Goal: Task Accomplishment & Management: Manage account settings

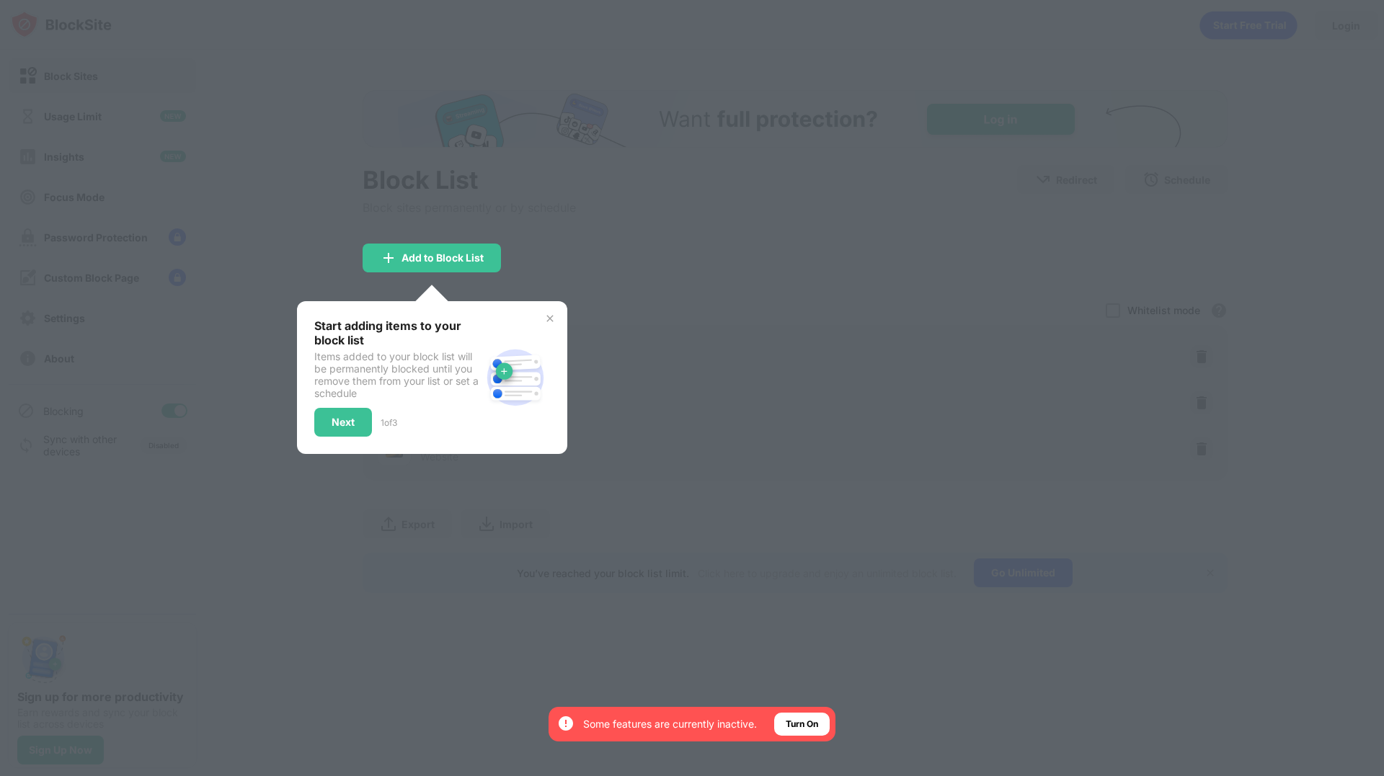
drag, startPoint x: 0, startPoint y: 0, endPoint x: 1211, endPoint y: 215, distance: 1230.5
drag, startPoint x: 1211, startPoint y: 215, endPoint x: 1266, endPoint y: 174, distance: 68.9
click at [355, 426] on div "Next" at bounding box center [343, 422] width 58 height 29
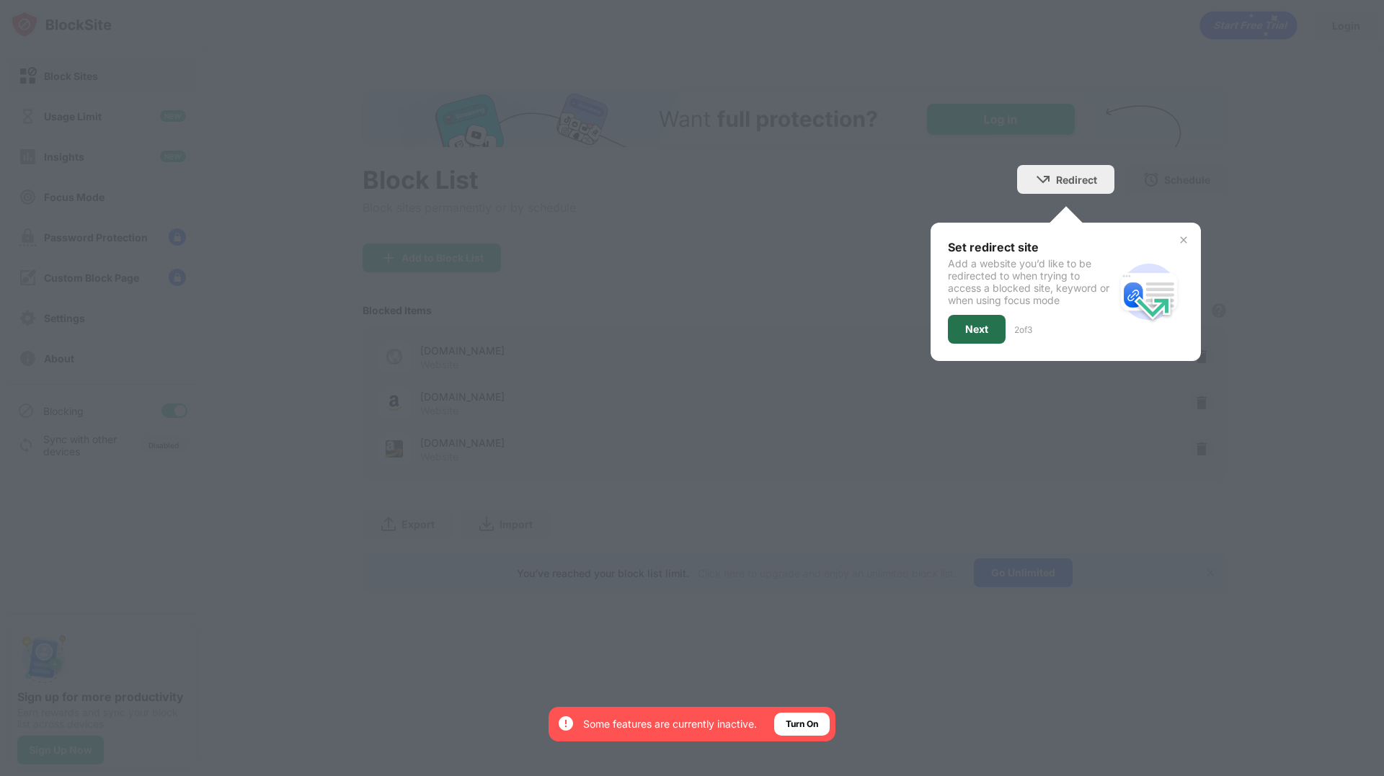
click at [984, 324] on div "Next" at bounding box center [976, 330] width 23 height 12
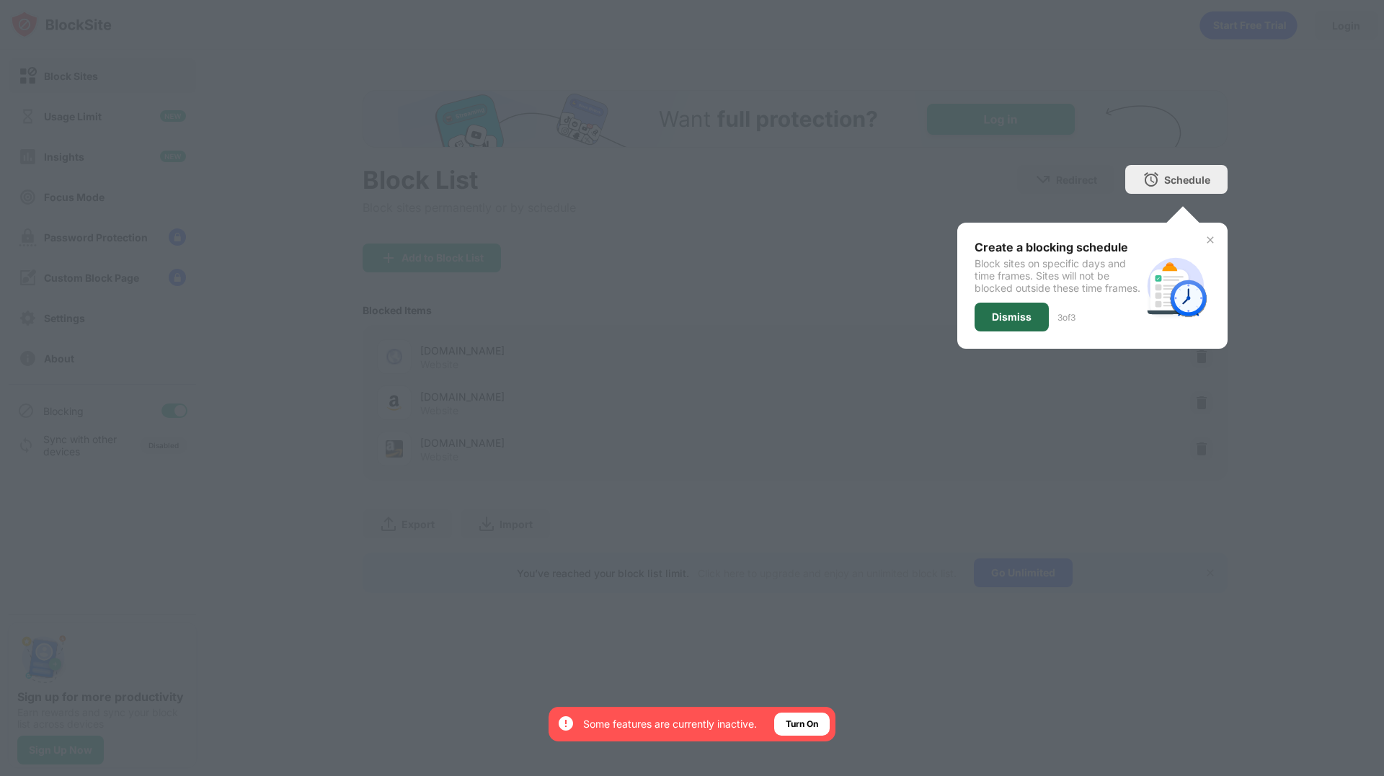
click at [992, 323] on div "Dismiss" at bounding box center [1012, 317] width 40 height 12
